Goal: Check status: Check status

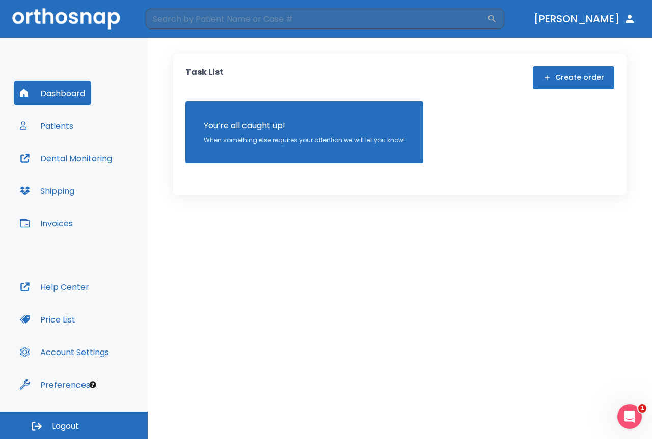
click at [34, 131] on button "Patients" at bounding box center [47, 126] width 66 height 24
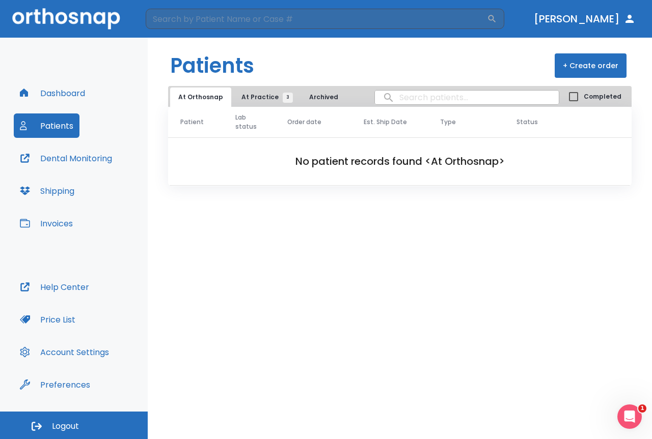
click at [283, 97] on span "3" at bounding box center [288, 98] width 10 height 10
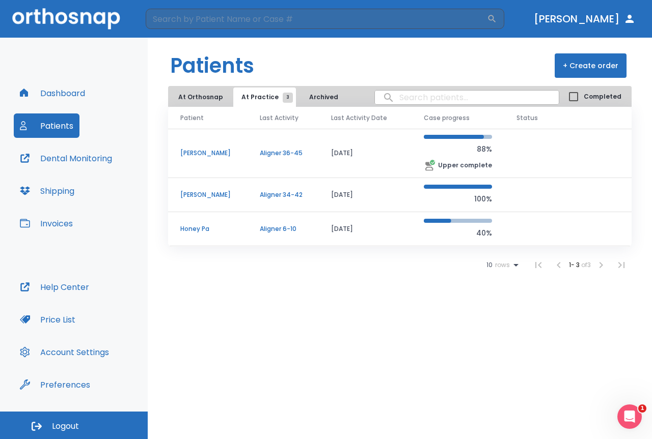
click at [224, 194] on p "[PERSON_NAME]" at bounding box center [207, 194] width 55 height 9
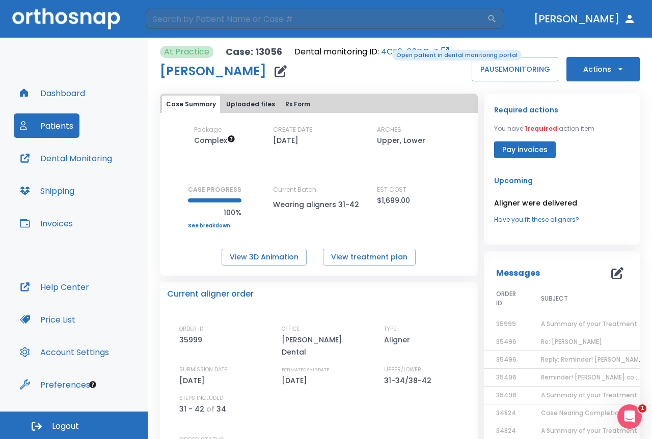
click at [386, 48] on link "4CF0-82DC-Z" at bounding box center [409, 52] width 57 height 12
click at [530, 320] on td "A Summary of your Treatment" at bounding box center [591, 325] width 127 height 18
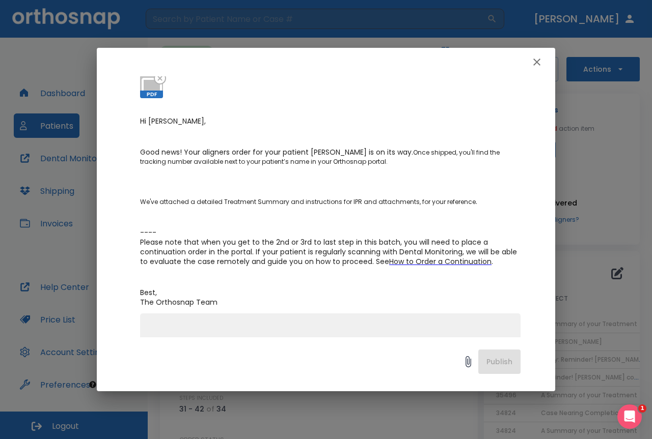
scroll to position [102, 0]
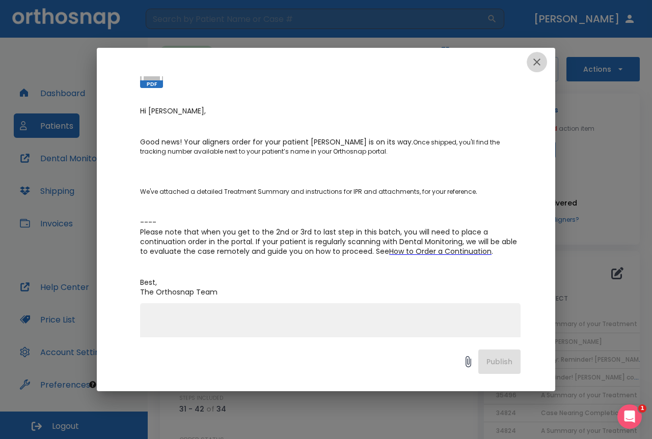
click at [538, 59] on icon "button" at bounding box center [537, 62] width 12 height 12
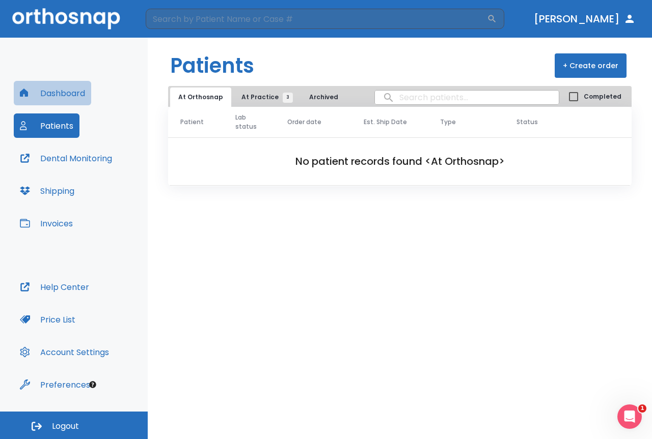
click at [53, 104] on button "Dashboard" at bounding box center [52, 93] width 77 height 24
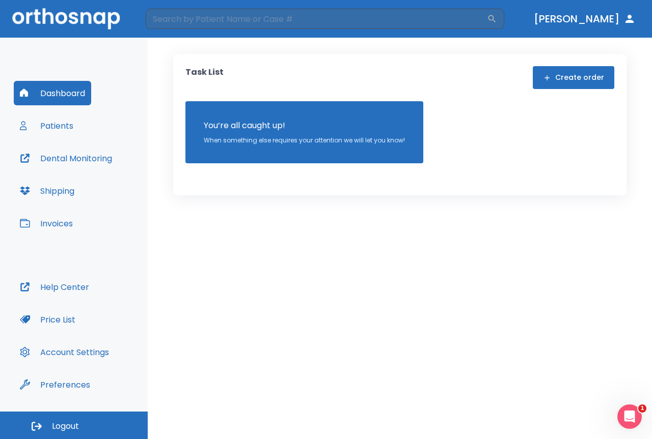
click at [57, 130] on button "Patients" at bounding box center [47, 126] width 66 height 24
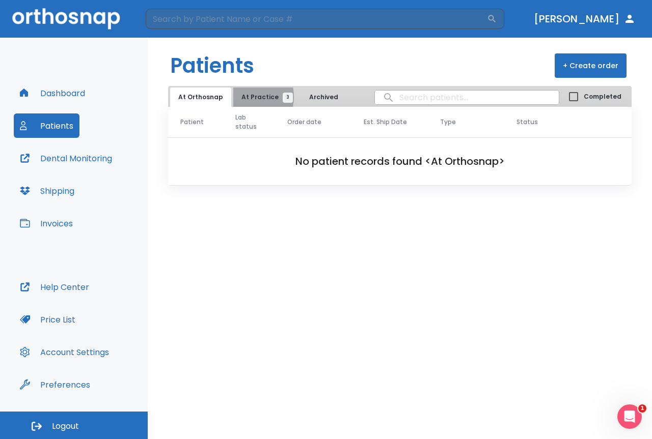
click at [241, 97] on span "At Practice 3" at bounding box center [264, 97] width 46 height 9
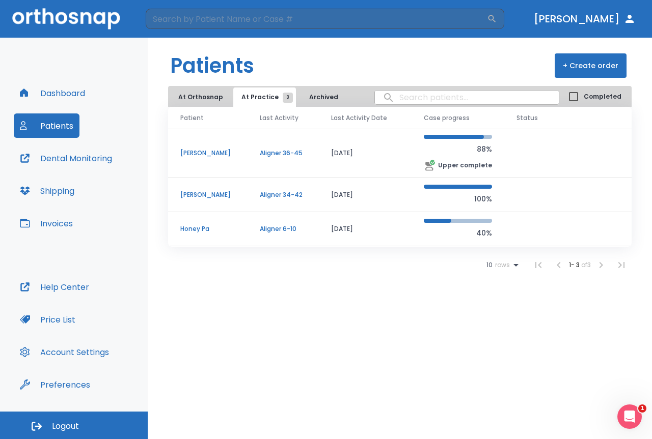
click at [238, 151] on td "[PERSON_NAME]" at bounding box center [207, 153] width 79 height 49
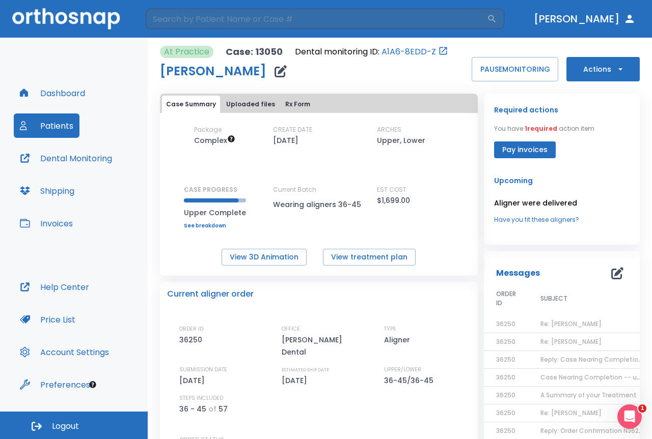
click at [400, 51] on link "A1A6-8EDD-Z" at bounding box center [408, 52] width 54 height 12
click at [44, 123] on button "Patients" at bounding box center [47, 126] width 66 height 24
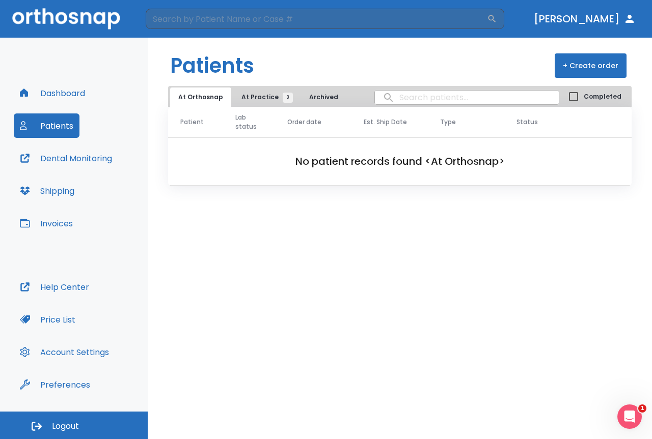
click at [284, 98] on span "3" at bounding box center [288, 98] width 10 height 10
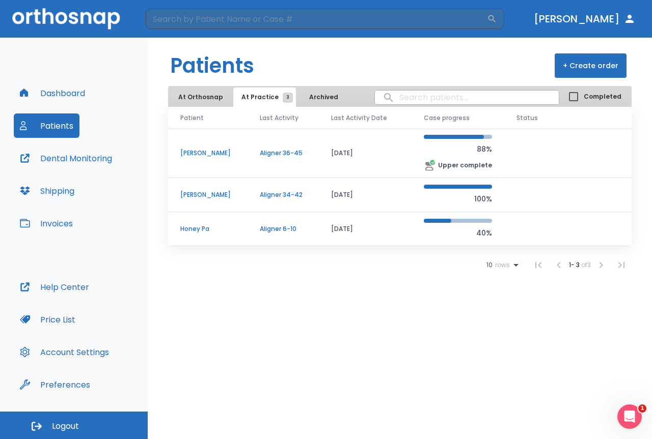
click at [226, 187] on td "[PERSON_NAME]" at bounding box center [207, 195] width 79 height 34
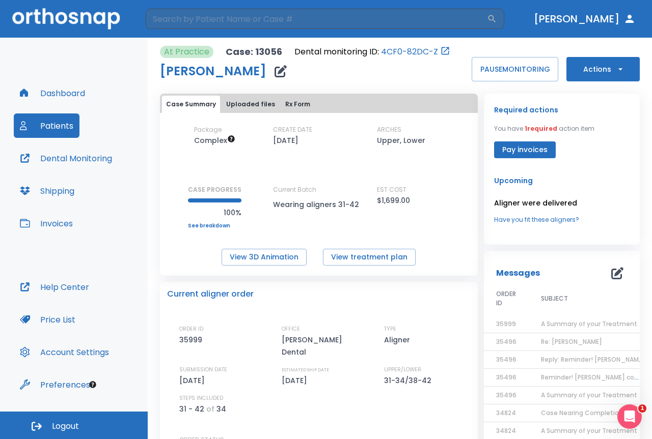
click at [255, 107] on button "Uploaded files" at bounding box center [250, 104] width 57 height 17
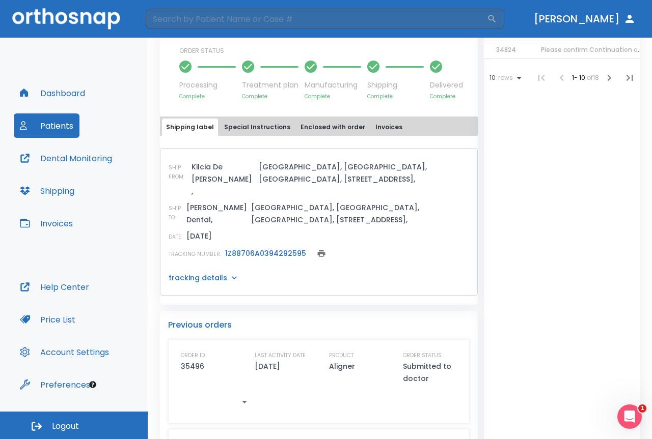
scroll to position [458, 0]
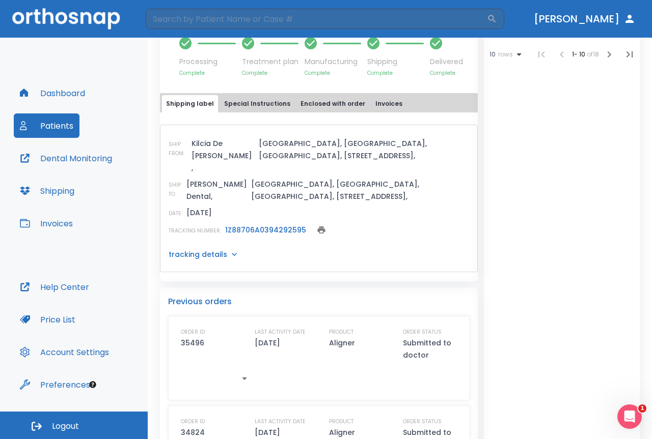
click at [225, 249] on div "tracking details" at bounding box center [319, 254] width 300 height 10
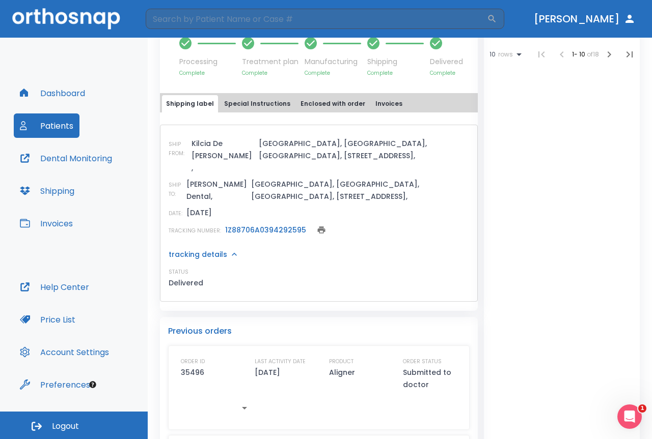
click at [232, 253] on icon at bounding box center [234, 254] width 5 height 3
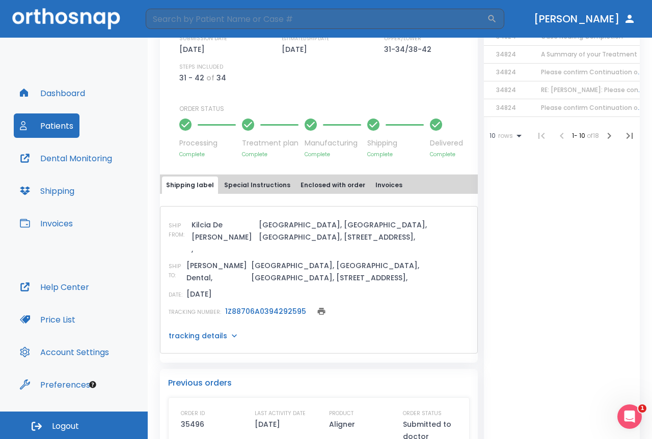
scroll to position [0, 0]
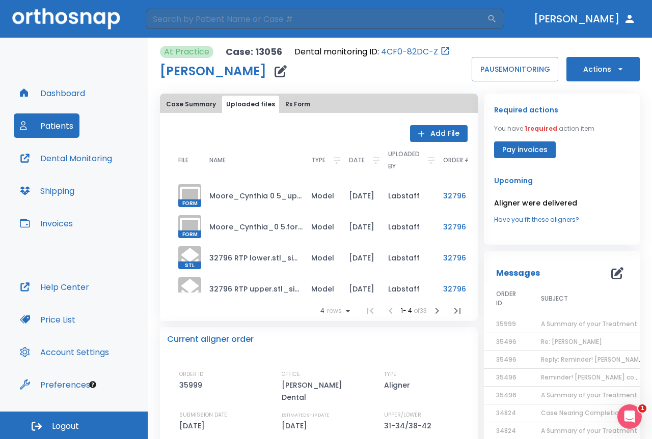
click at [300, 105] on button "Rx Form" at bounding box center [297, 104] width 33 height 17
